Goal: Transaction & Acquisition: Subscribe to service/newsletter

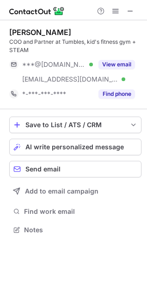
scroll to position [224, 147]
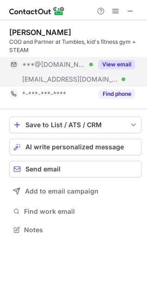
click at [117, 65] on button "View email" at bounding box center [116, 64] width 36 height 9
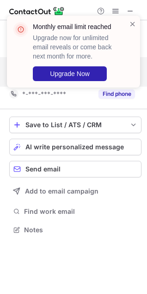
click at [112, 96] on div "Monthly email limit reached Upgrade now for unlimited email reveals or come bac…" at bounding box center [74, 55] width 148 height 98
click at [112, 93] on div "Monthly email limit reached Upgrade now for unlimited email reveals or come bac…" at bounding box center [74, 55] width 148 height 98
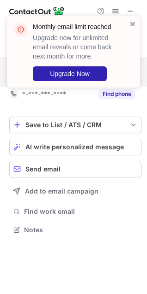
click at [135, 24] on span at bounding box center [132, 23] width 7 height 9
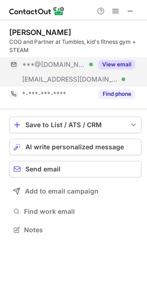
click at [113, 96] on div "Monthly email limit reached Upgrade now for unlimited email reveals or come bac…" at bounding box center [74, 55] width 148 height 98
click at [113, 96] on button "Find phone" at bounding box center [116, 93] width 36 height 9
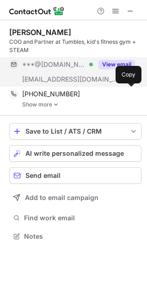
scroll to position [230, 147]
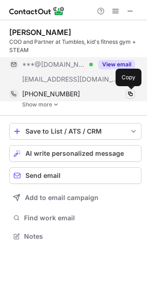
click at [132, 95] on span at bounding box center [129, 93] width 7 height 7
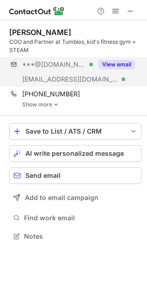
click at [47, 103] on link "Show more" at bounding box center [81, 104] width 119 height 6
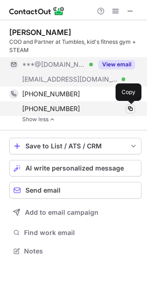
click at [126, 106] on span at bounding box center [129, 108] width 7 height 7
